Goal: Communication & Community: Answer question/provide support

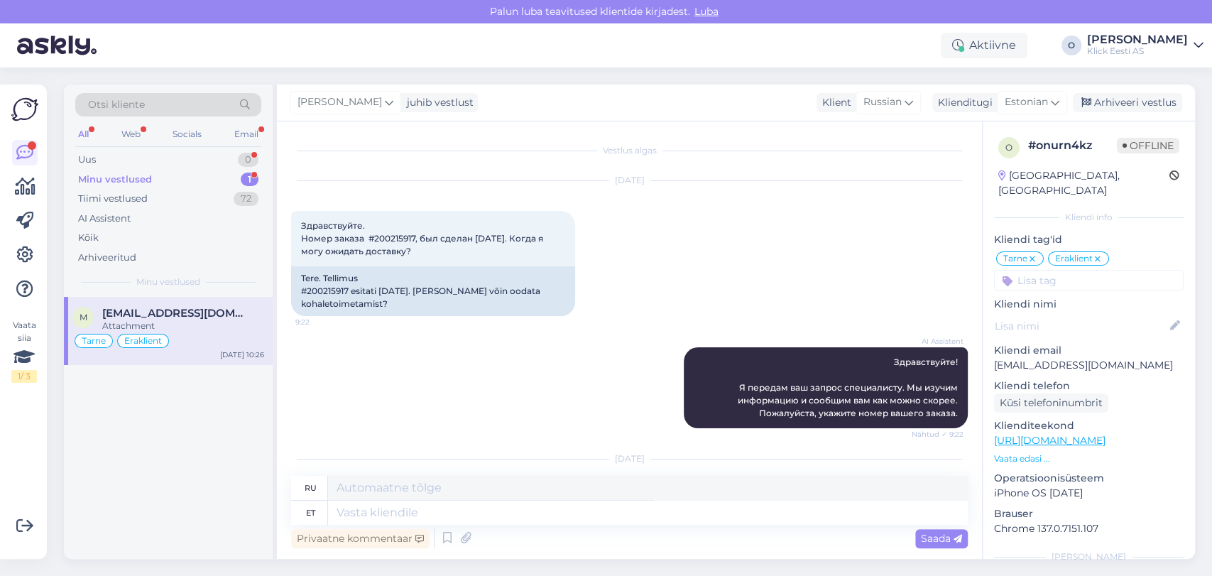
scroll to position [157, 0]
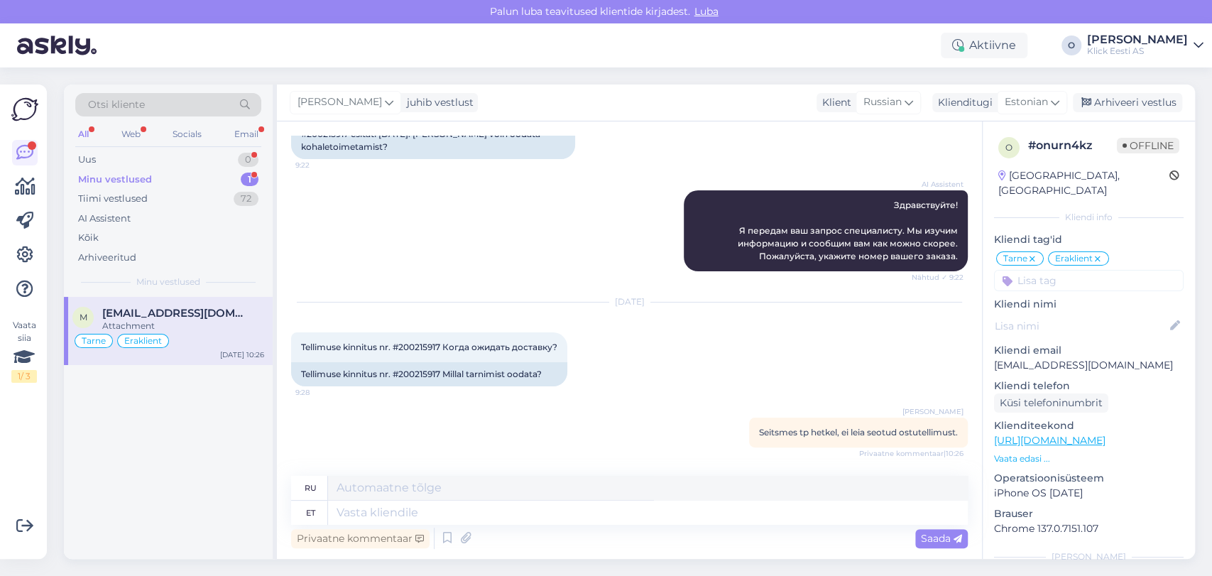
click at [168, 175] on div "Minu vestlused 1" at bounding box center [168, 180] width 186 height 20
click at [148, 314] on span "[EMAIL_ADDRESS][DOMAIN_NAME]" at bounding box center [176, 313] width 148 height 13
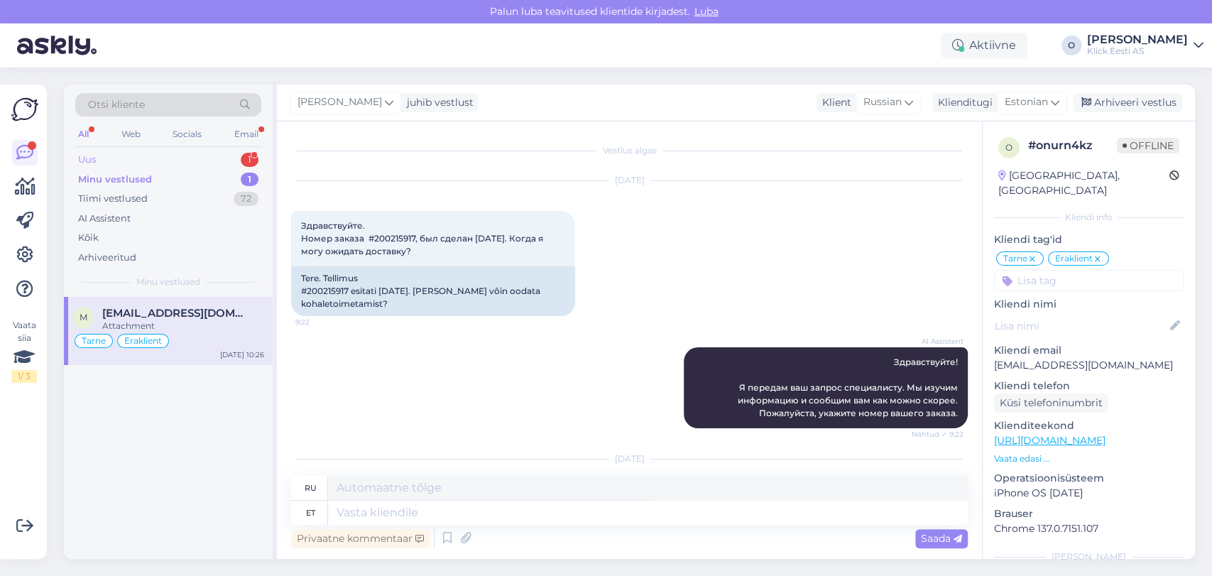
click at [142, 161] on div "Uus 1" at bounding box center [168, 160] width 186 height 20
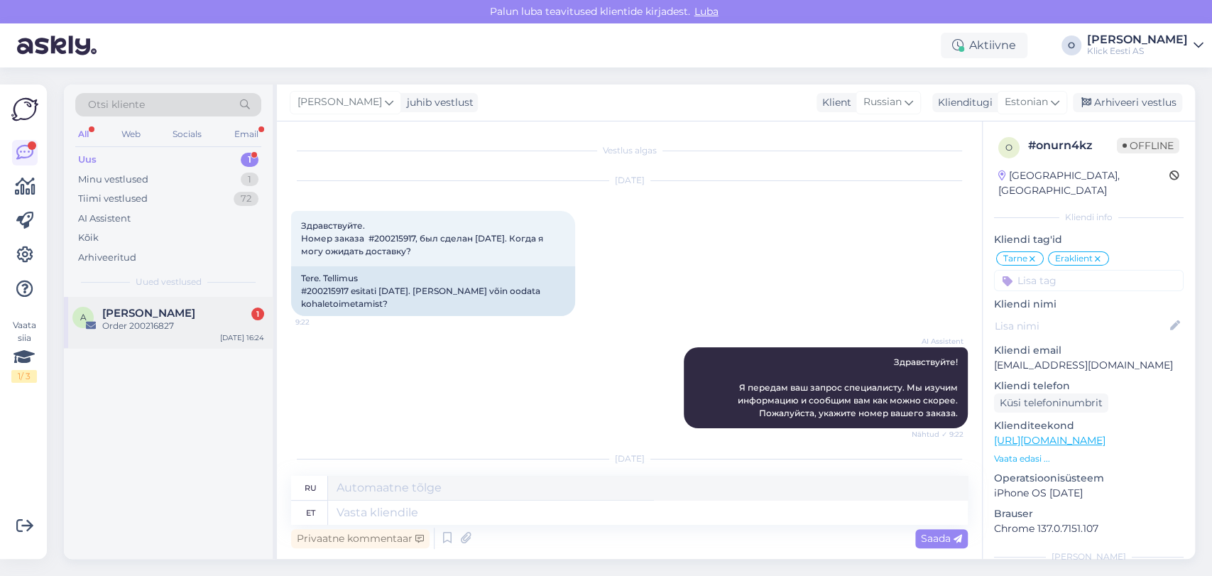
click at [143, 310] on span "[PERSON_NAME]" at bounding box center [148, 313] width 93 height 13
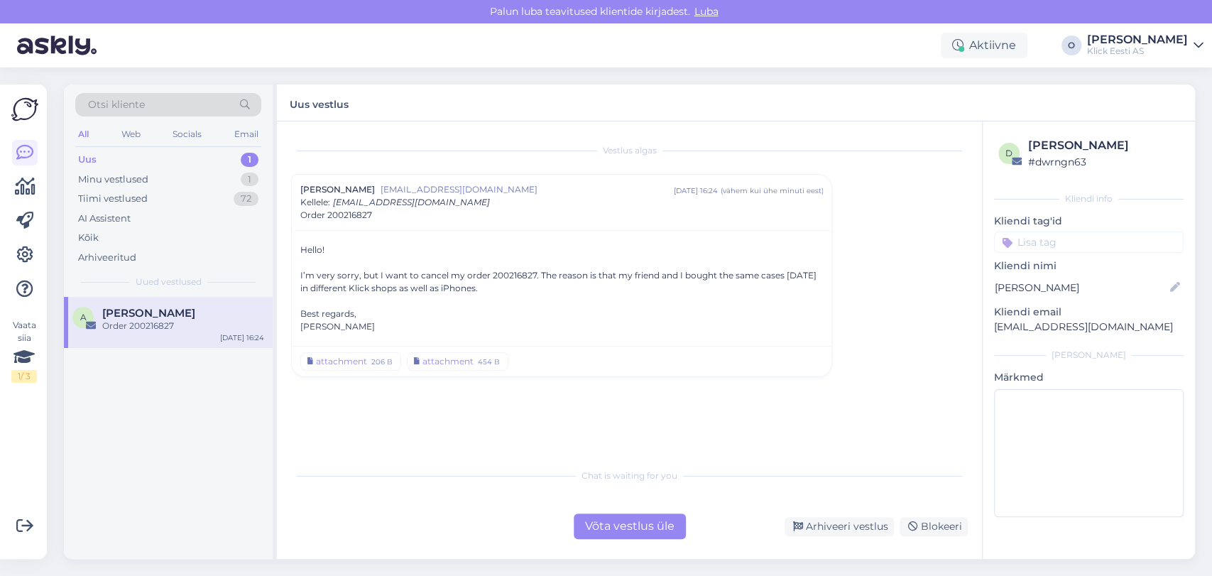
click at [499, 276] on div "I’m very sorry, but I want to cancel my order 200216827. The reason is that my …" at bounding box center [561, 282] width 522 height 26
copy div "200216827"
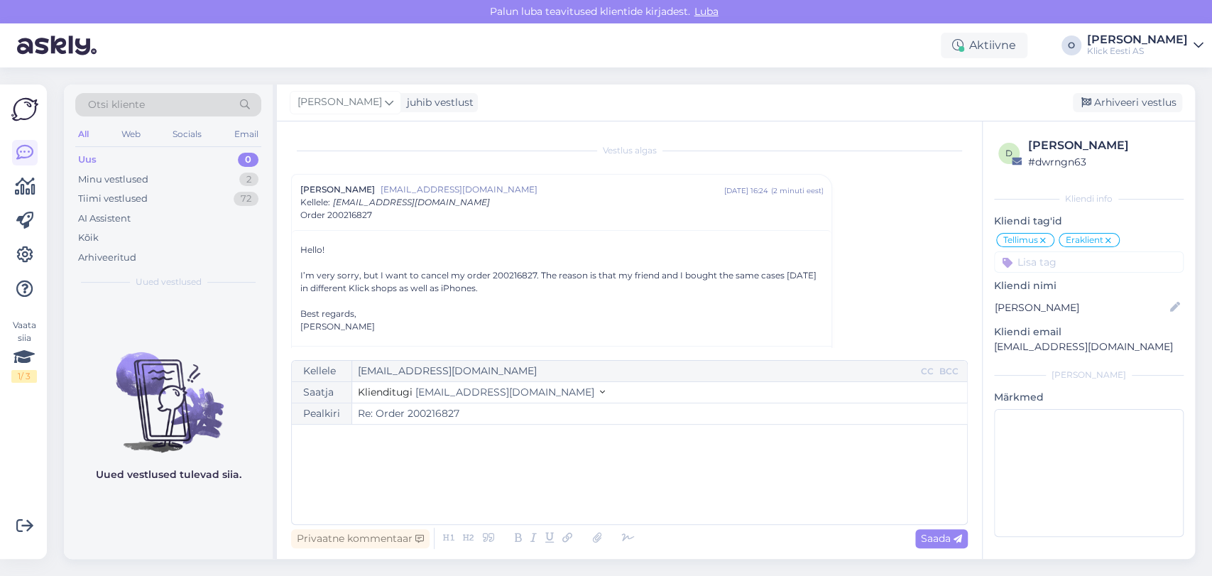
scroll to position [37, 0]
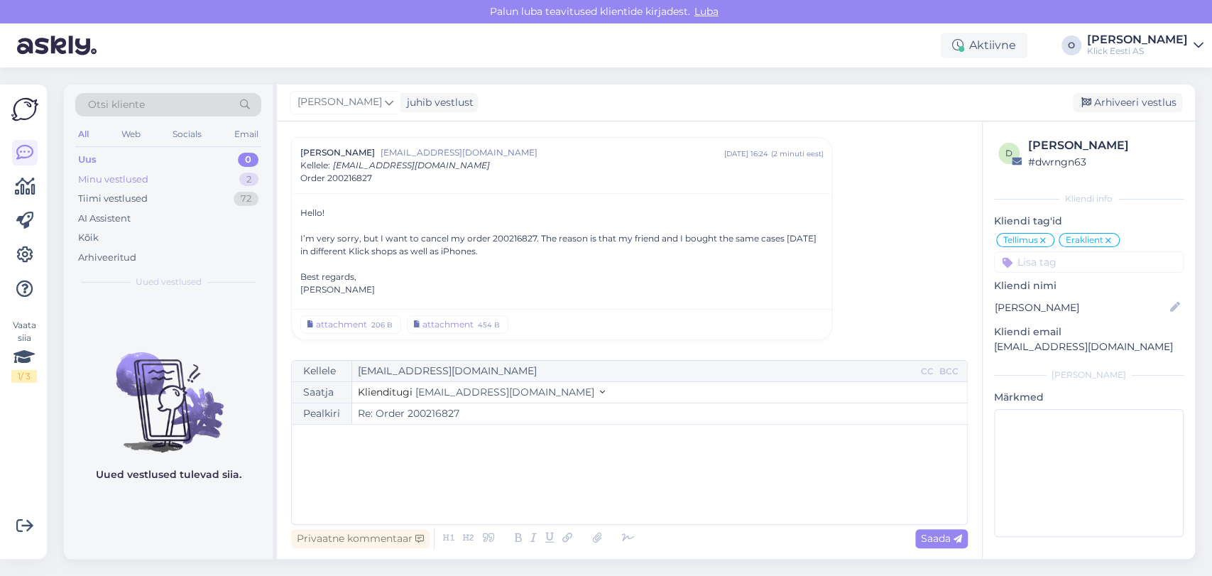
click at [160, 181] on div "Minu vestlused 2" at bounding box center [168, 180] width 186 height 20
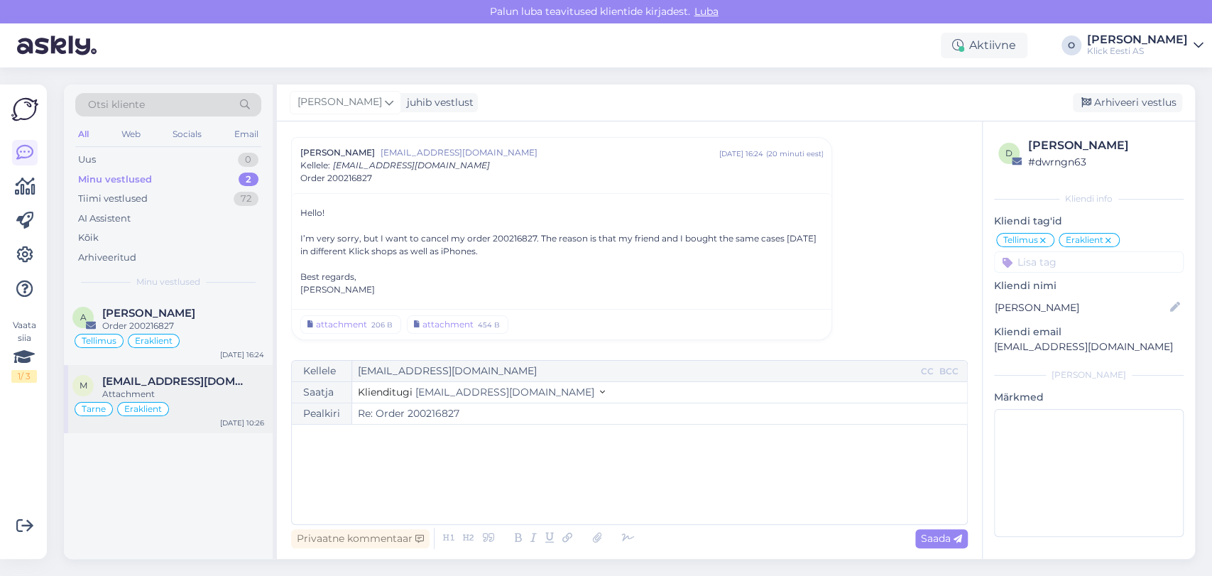
click at [145, 379] on span "[EMAIL_ADDRESS][DOMAIN_NAME]" at bounding box center [176, 381] width 148 height 13
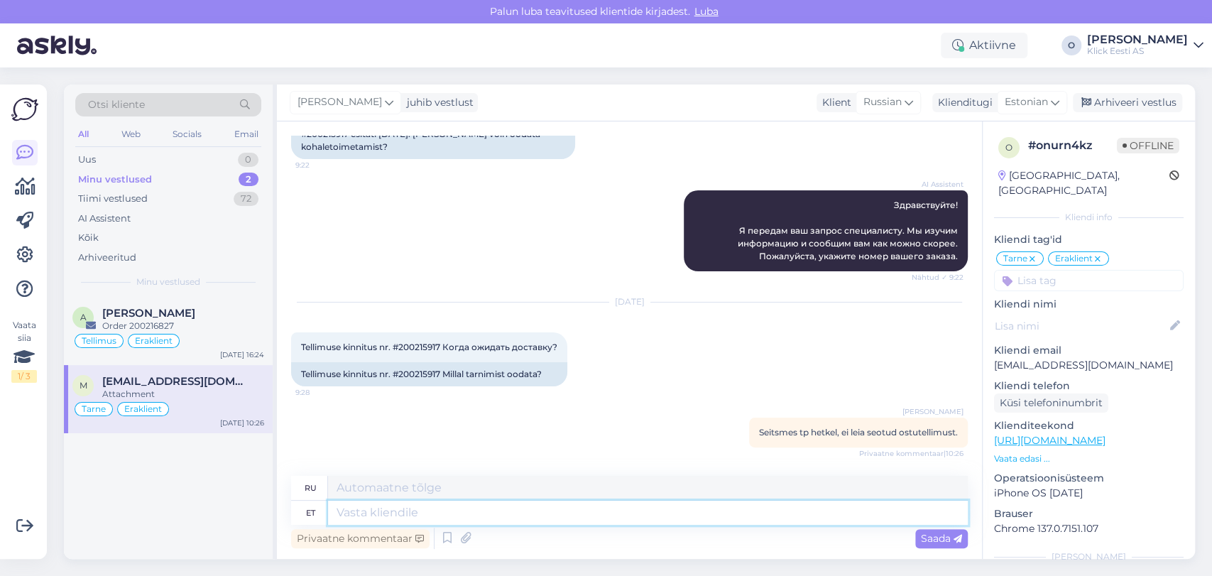
click at [385, 516] on textarea at bounding box center [648, 512] width 640 height 24
type textarea "Tere"
type textarea "Привет"
type textarea "Tere, M"
type textarea "Привет,"
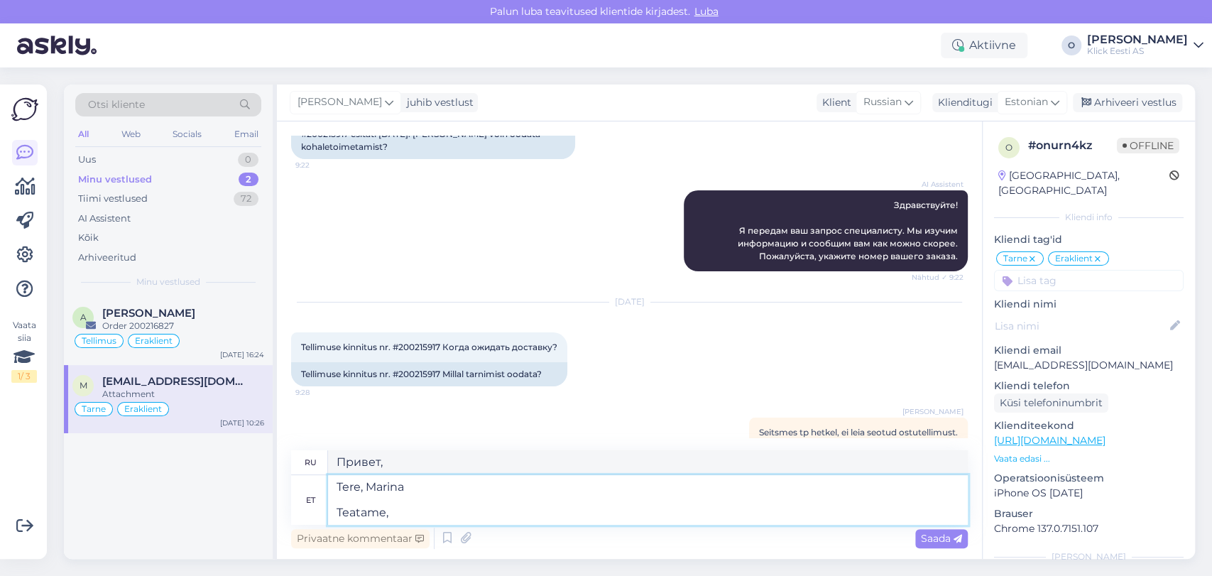
type textarea "Tere, Marina Teatame, e"
type textarea "Здравствуйте, [PERSON_NAME] Сообщаем Вам,"
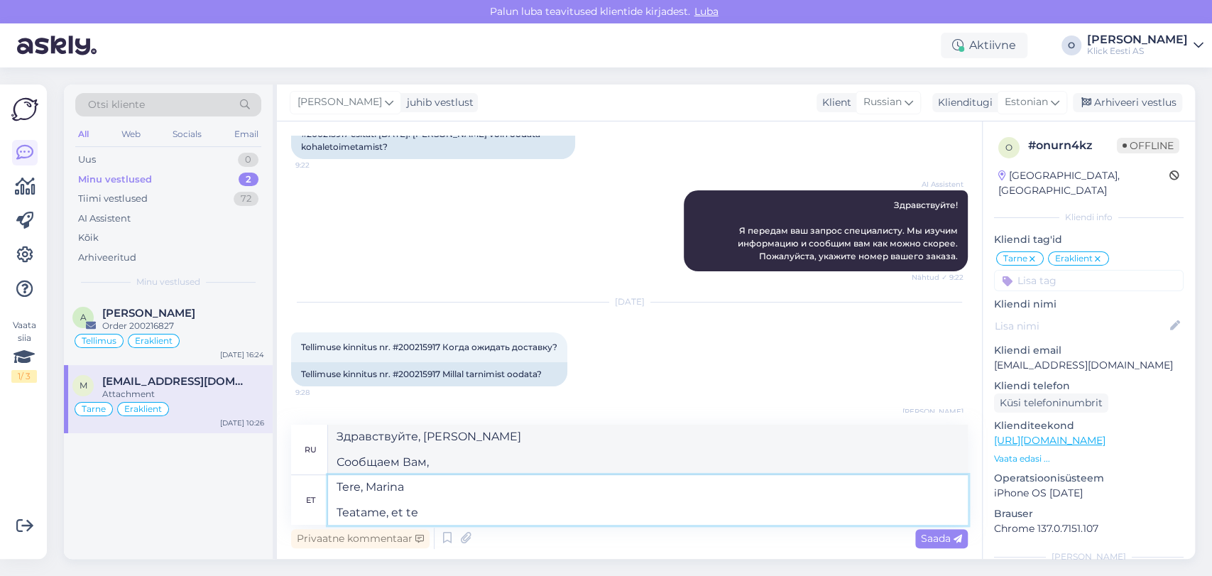
type textarea "Tere, Marina Teatame, et tel"
type textarea "Здравствуйте, [PERSON_NAME] Мы хотели бы сообщить вам, что"
type textarea "Tere, Marina Teatame, et tellitud to"
type textarea "Здравствуйте, [PERSON_NAME] Сообщаем вам, что заказ оформлен."
type textarea "Tere, Marina Teatame, et tellitud toode jõ"
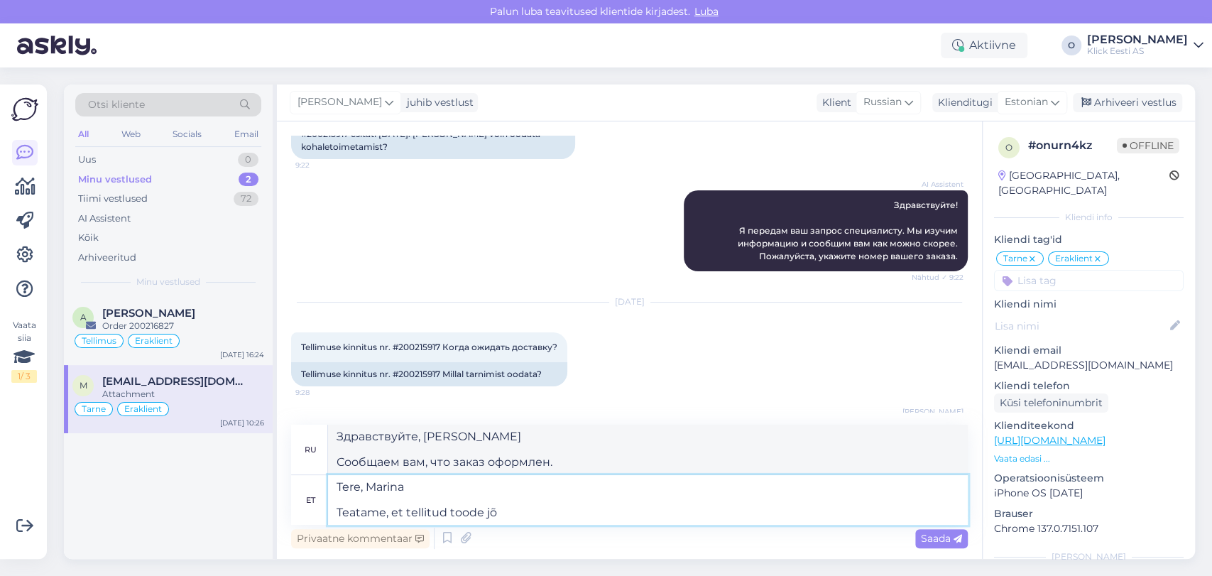
type textarea "Здравствуйте, [PERSON_NAME] Мы хотели бы сообщить вам, что заказанный товар"
type textarea "Tere, Marina [GEOGRAPHIC_DATA], et tellitud toode jõudis m"
type textarea "Здравствуйте, [PERSON_NAME] Сообщаем вам, что заказанный товар прибыл."
type textarea "Tere, Marina Teatame, et tellitud toode jõudis [PERSON_NAME]"
type textarea "Здравствуйте, [PERSON_NAME] Хотим сообщить вам, что заказанный товар прибыл сег…"
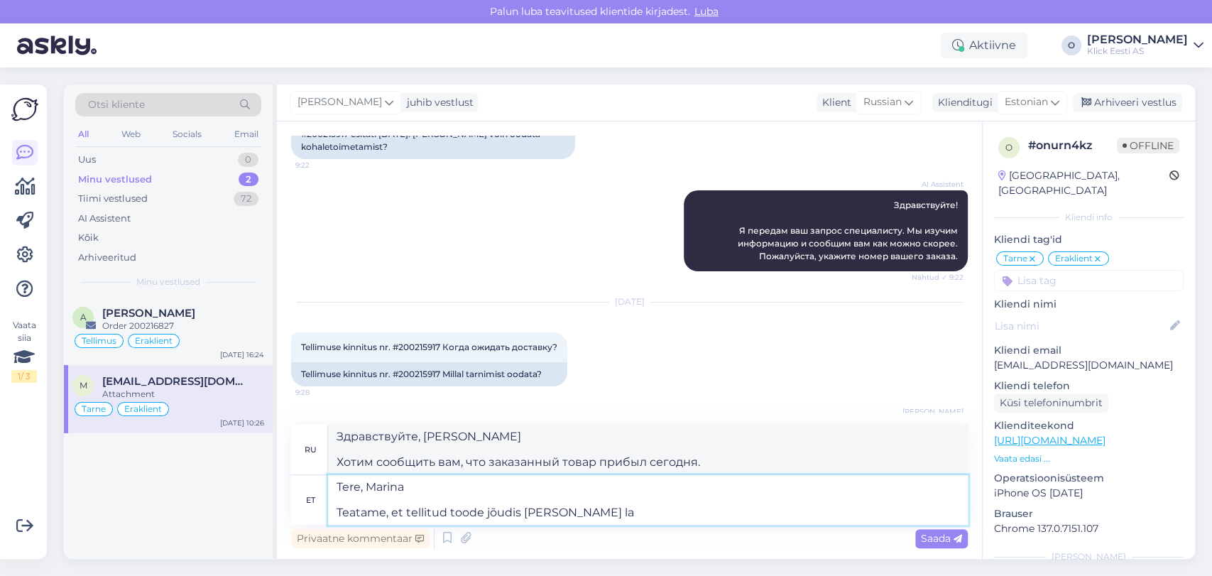
type textarea "Tere, Marina Teatame, et tellitud toode jõudis [PERSON_NAME] lat"
type textarea "Здравствуйте, [PERSON_NAME] Хотим сообщить вам, что заказанный вами товар сегод…"
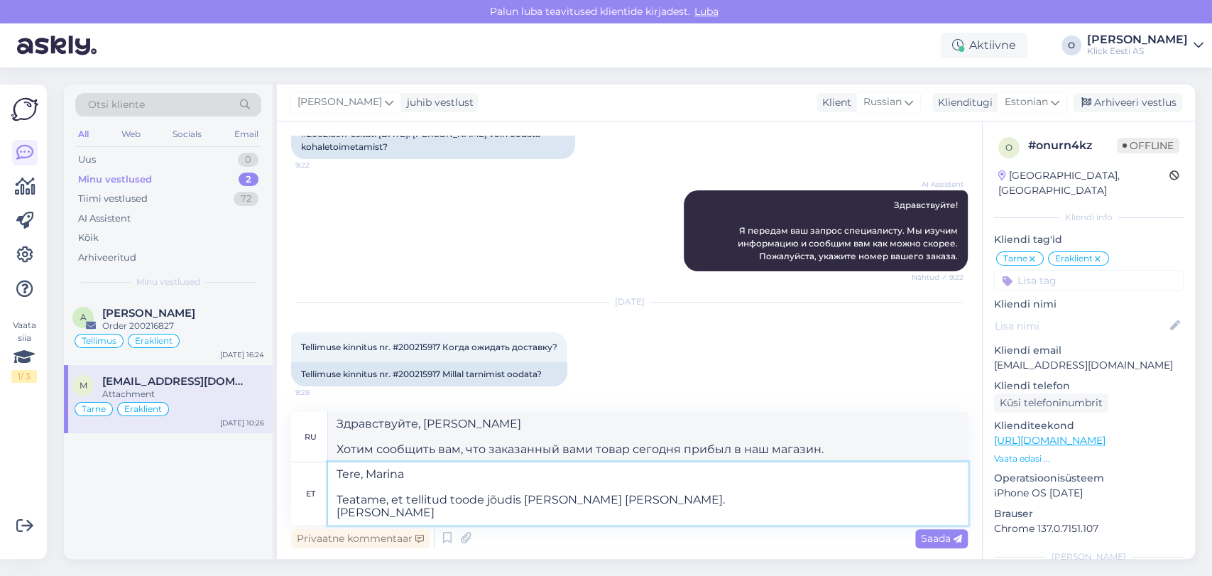
type textarea "Tere, Marina Teatame, et tellitud toode jõudis [PERSON_NAME] [PERSON_NAME]. [PE…"
type textarea "Здравствуйте, [PERSON_NAME] Хотим сообщить [PERSON_NAME], что заказанный товар …"
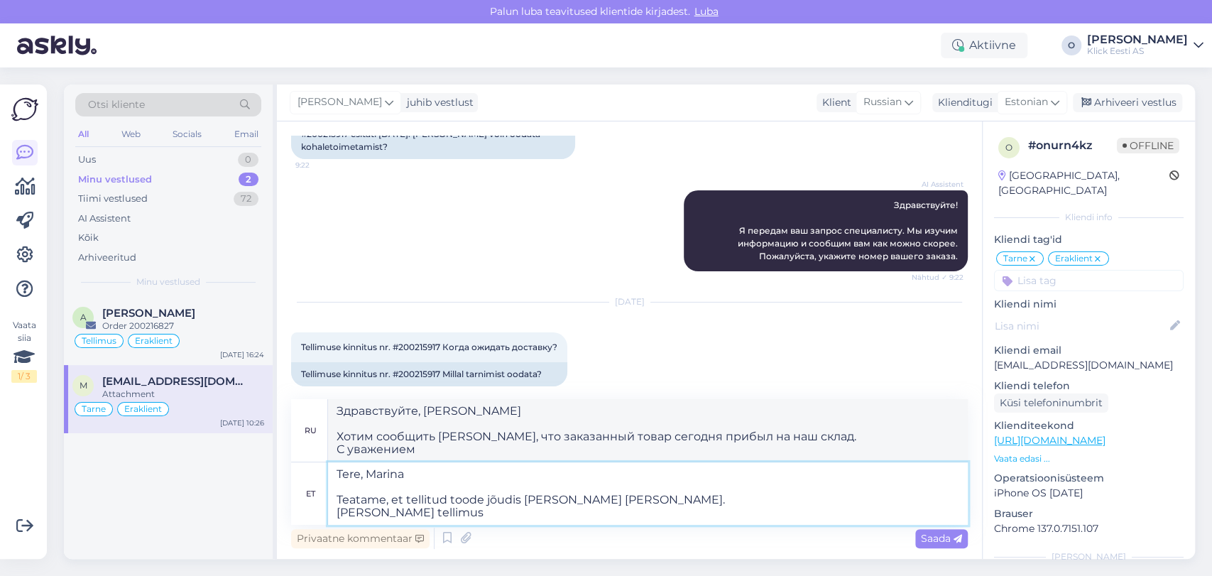
type textarea "Tere, Marina Teatame, et tellitud toode jõudis [PERSON_NAME] [PERSON_NAME]. [PE…"
type textarea "Здравствуйте, [PERSON_NAME] Сообщаем вам, что заказанный вами товар сегодня при…"
type textarea "Tere, Marina Teatame, et tellitud toode jõudis [PERSON_NAME] [PERSON_NAME]. [PE…"
type textarea "Здравствуйте, [PERSON_NAME] Мы хотели бы сообщить вам, что заказанный товар при…"
type textarea "Tere, Marina Teatame, et tellitud toode jõudis [PERSON_NAME] [PERSON_NAME]. [PE…"
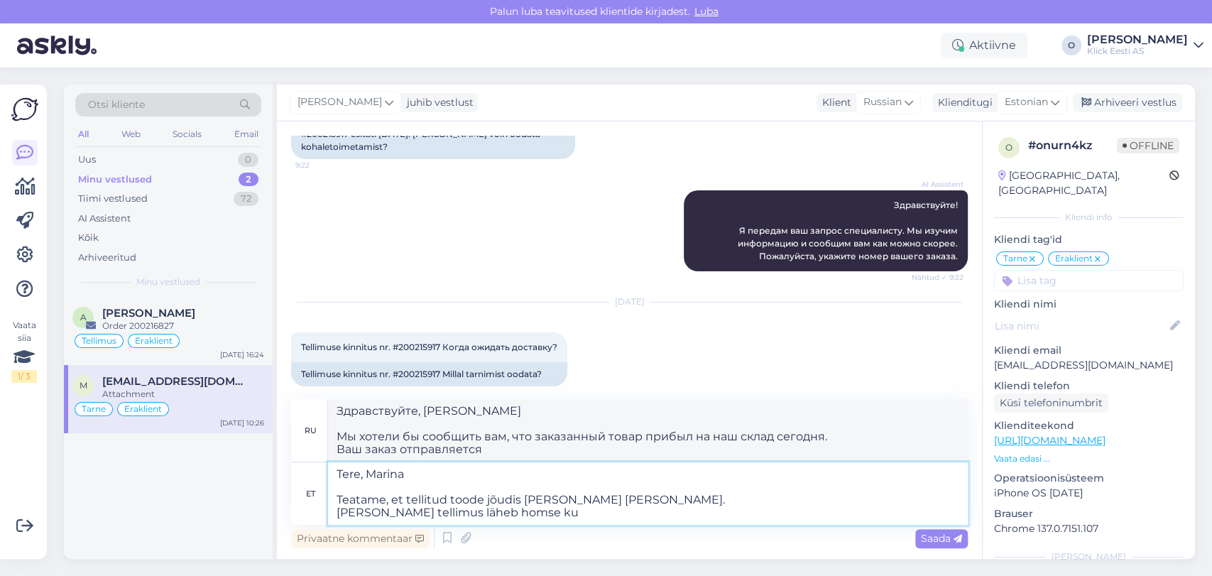
type textarea "Здравствуйте, [PERSON_NAME] Сообщаем вам, что заказанный вами товар поступил на…"
type textarea "Tere, Marina Teatame, et tellitud toode jõudis [PERSON_NAME] [PERSON_NAME]. [PE…"
type textarea "Здравствуйте, [PERSON_NAME] Сообщаем вам, что заказанный товар сегодня поступил…"
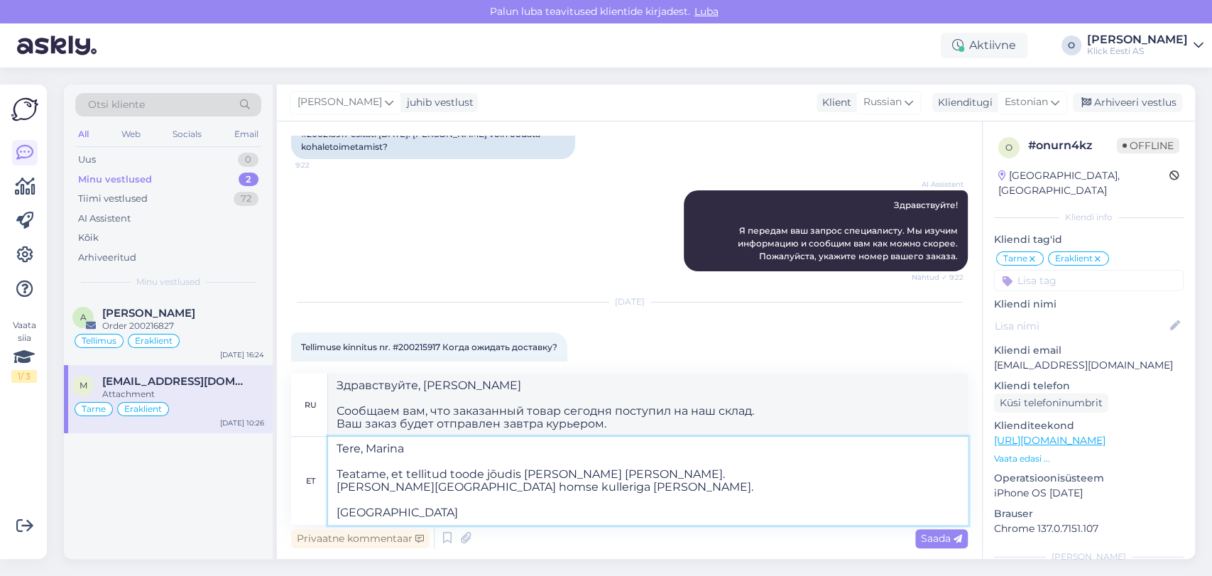
type textarea "Tere, Marina Teatame, et tellitud toode jõudis [PERSON_NAME] [PERSON_NAME]. [PE…"
type textarea "Здравствуйте, [PERSON_NAME] Сообщаем вам, что заказанный вами товар сегодня пос…"
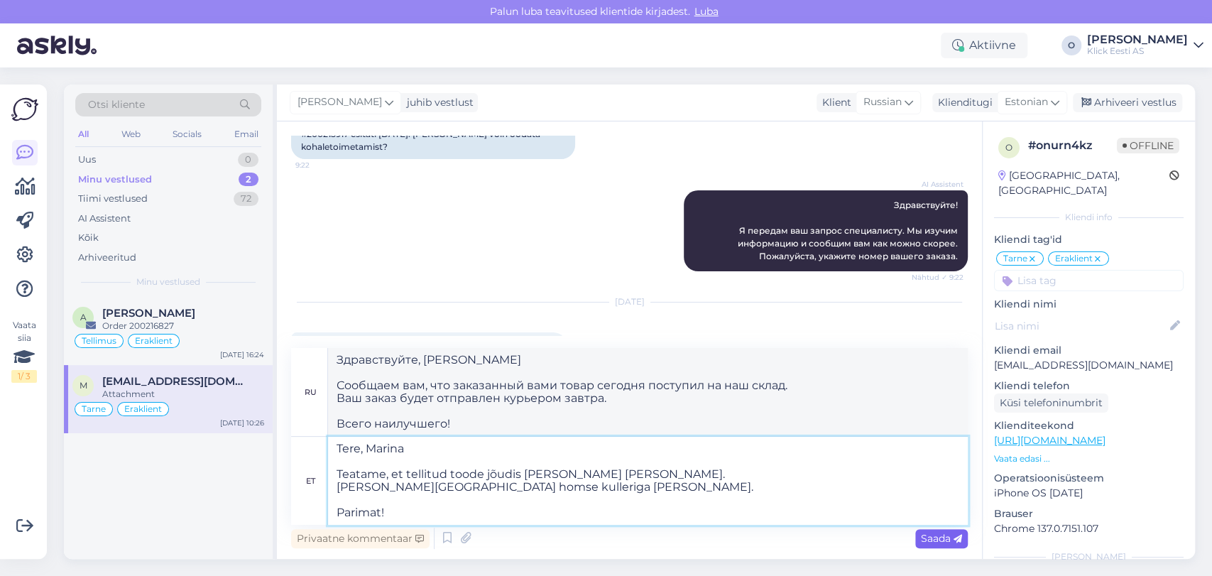
type textarea "Tere, Marina Teatame, et tellitud toode jõudis [PERSON_NAME] [PERSON_NAME]. [PE…"
click at [931, 543] on span "Saada" at bounding box center [941, 538] width 41 height 13
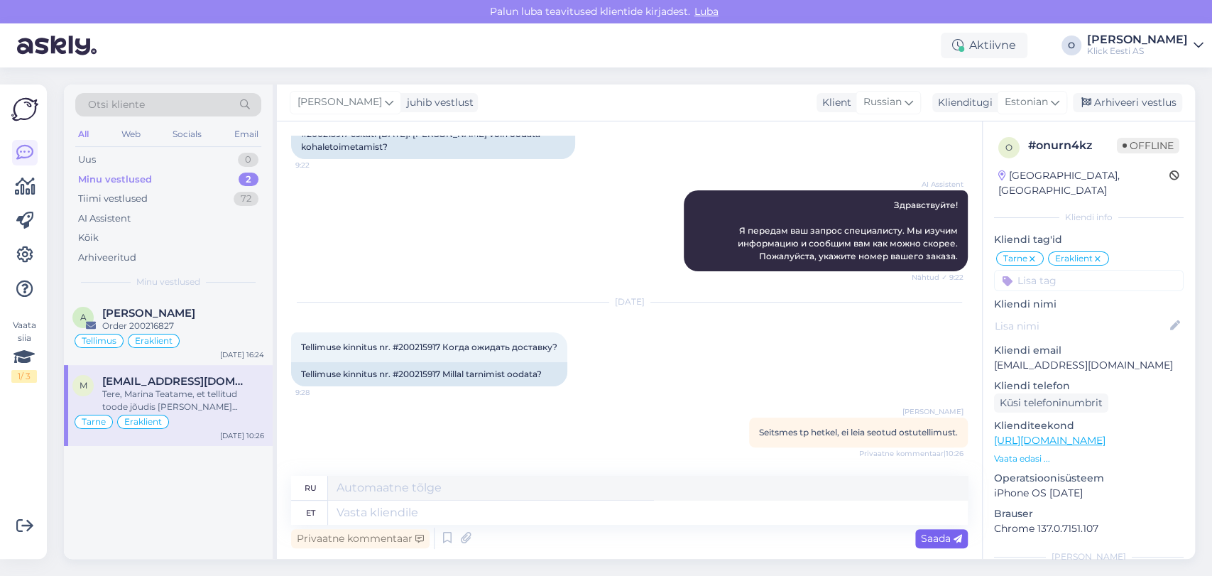
scroll to position [383, 0]
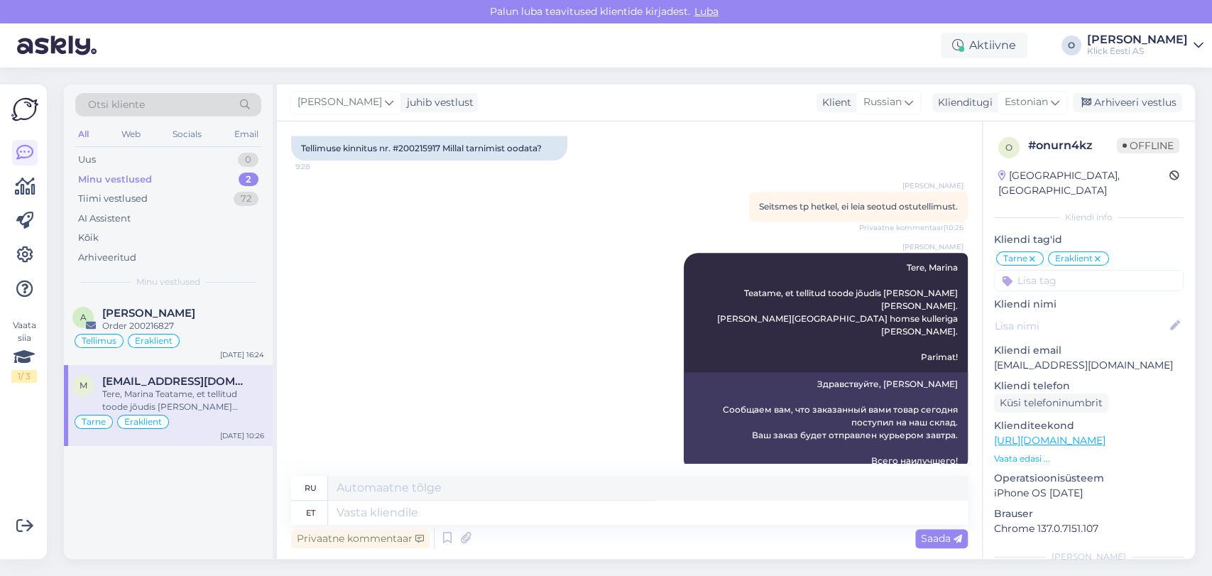
click at [514, 361] on div "[PERSON_NAME], [PERSON_NAME] Teatame, et tellitud toode jõudis [PERSON_NAME] [P…" at bounding box center [629, 362] width 676 height 251
click at [1122, 99] on div "Arhiveeri vestlus" at bounding box center [1127, 102] width 109 height 19
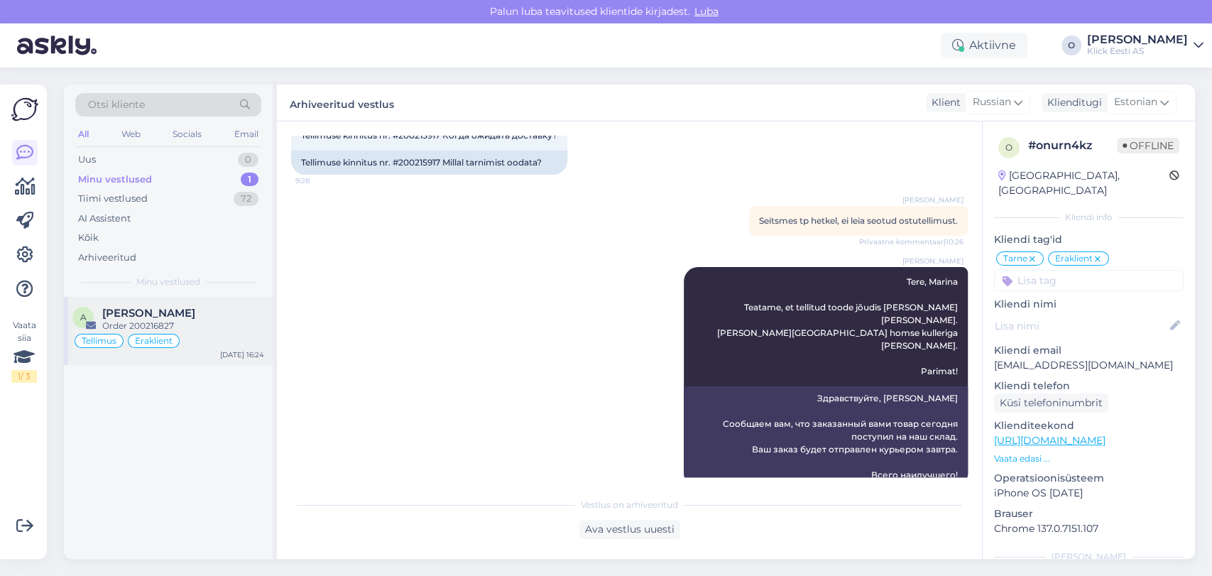
click at [188, 317] on span "[PERSON_NAME]" at bounding box center [148, 313] width 93 height 13
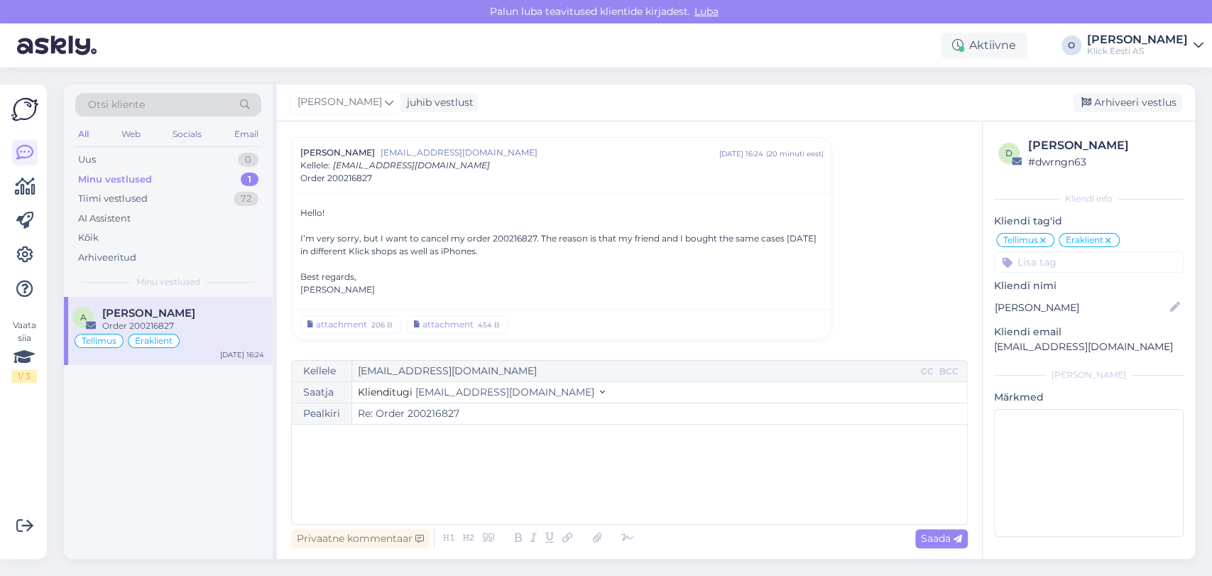
click at [503, 234] on div "I’m very sorry, but I want to cancel my order 200216827. The reason is that my …" at bounding box center [561, 245] width 522 height 26
copy div "200216827"
click at [170, 182] on div "Minu vestlused 1" at bounding box center [168, 180] width 186 height 20
click at [156, 159] on div "Uus 1" at bounding box center [168, 160] width 186 height 20
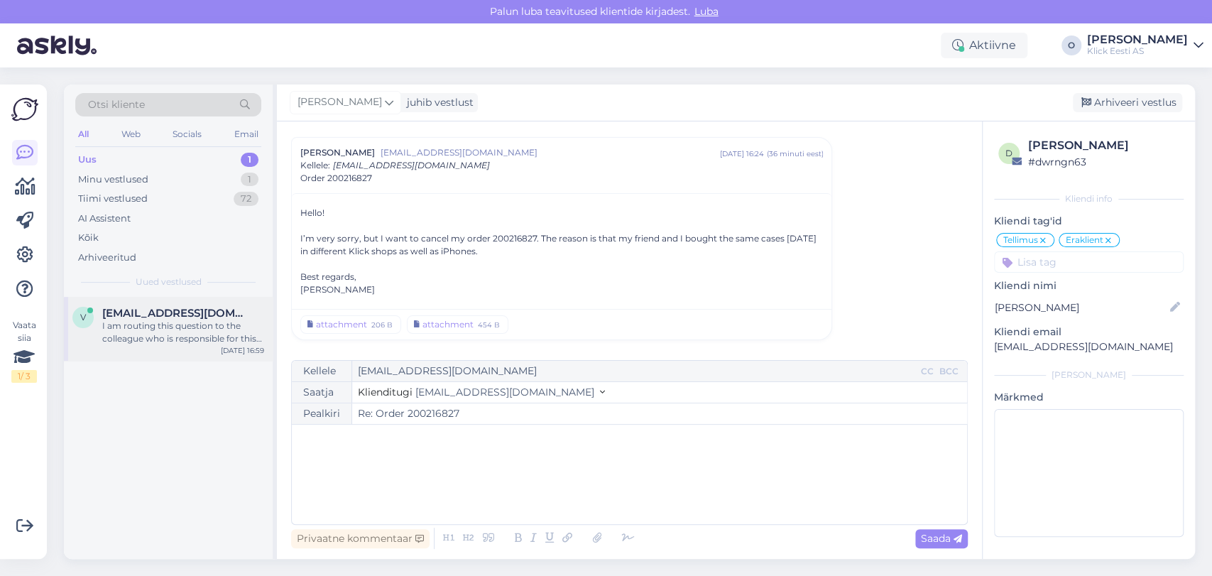
click at [164, 334] on div "I am routing this question to the colleague who is responsible for this topic. …" at bounding box center [183, 332] width 162 height 26
